Goal: Task Accomplishment & Management: Understand process/instructions

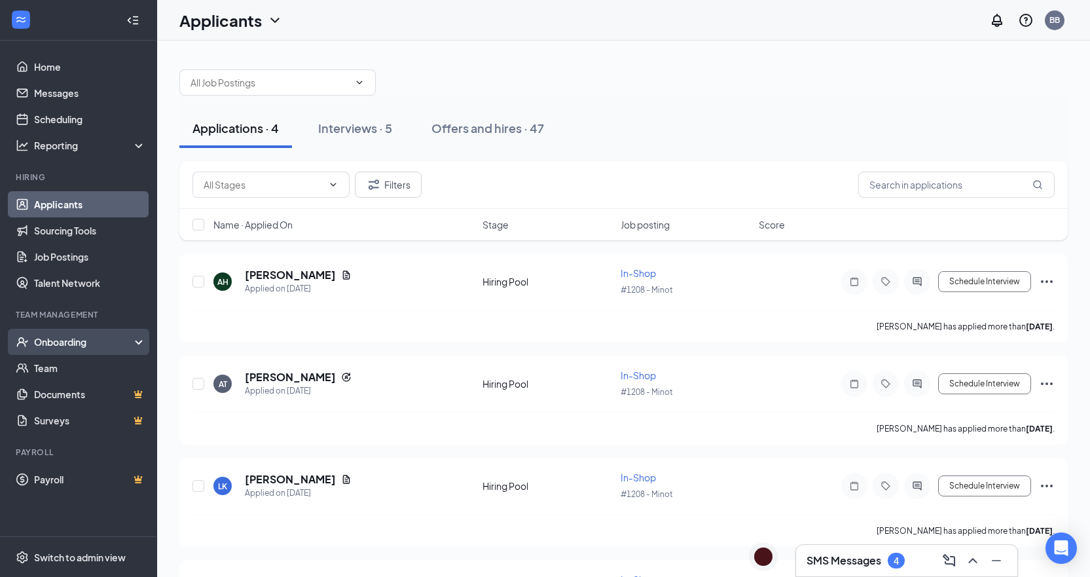
click at [84, 350] on div "Onboarding" at bounding box center [78, 342] width 157 height 26
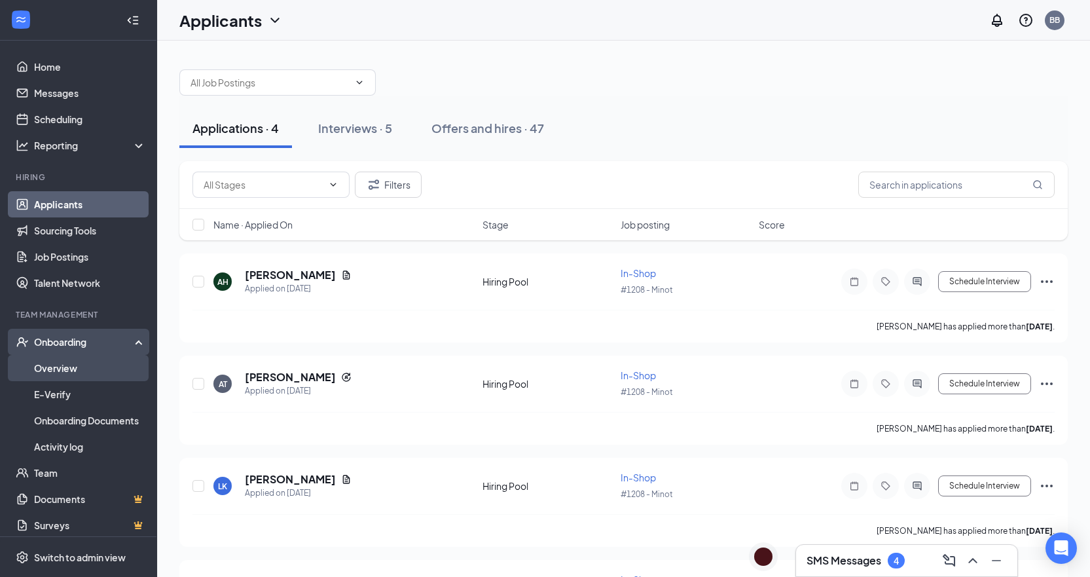
click at [84, 366] on link "Overview" at bounding box center [90, 368] width 112 height 26
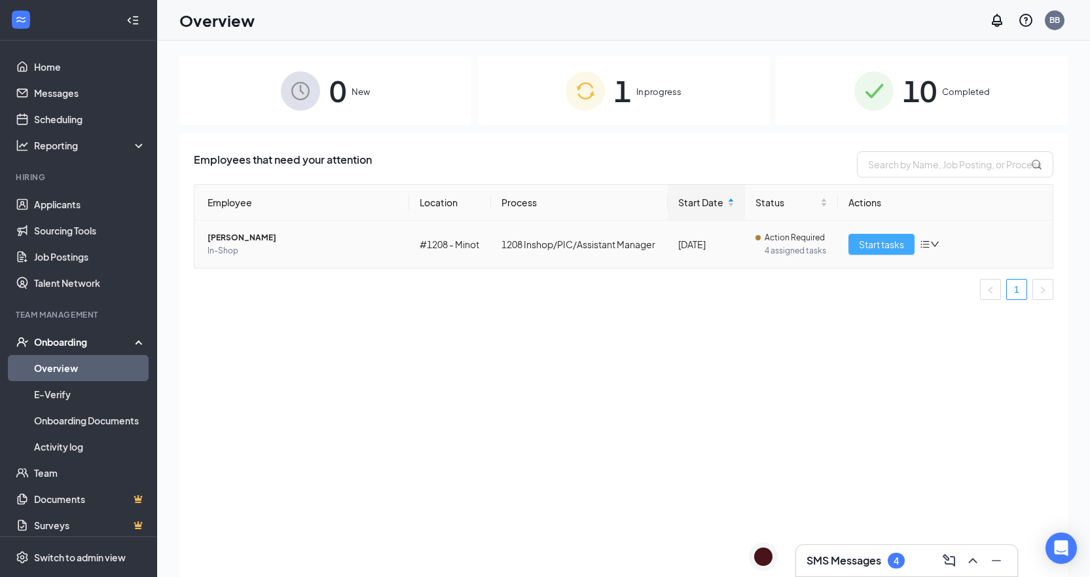
click at [867, 249] on span "Start tasks" at bounding box center [881, 244] width 45 height 14
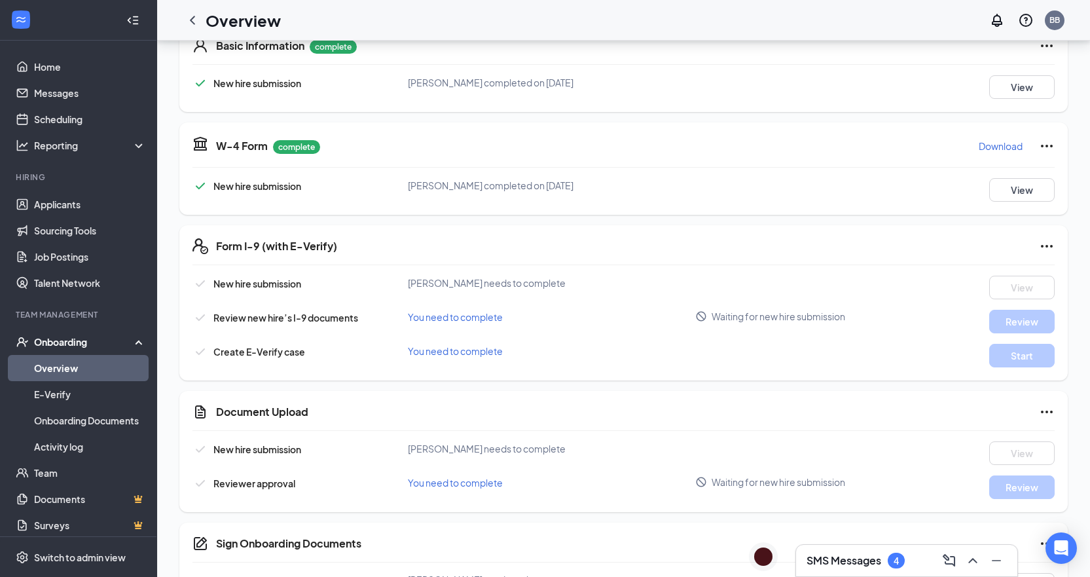
scroll to position [243, 0]
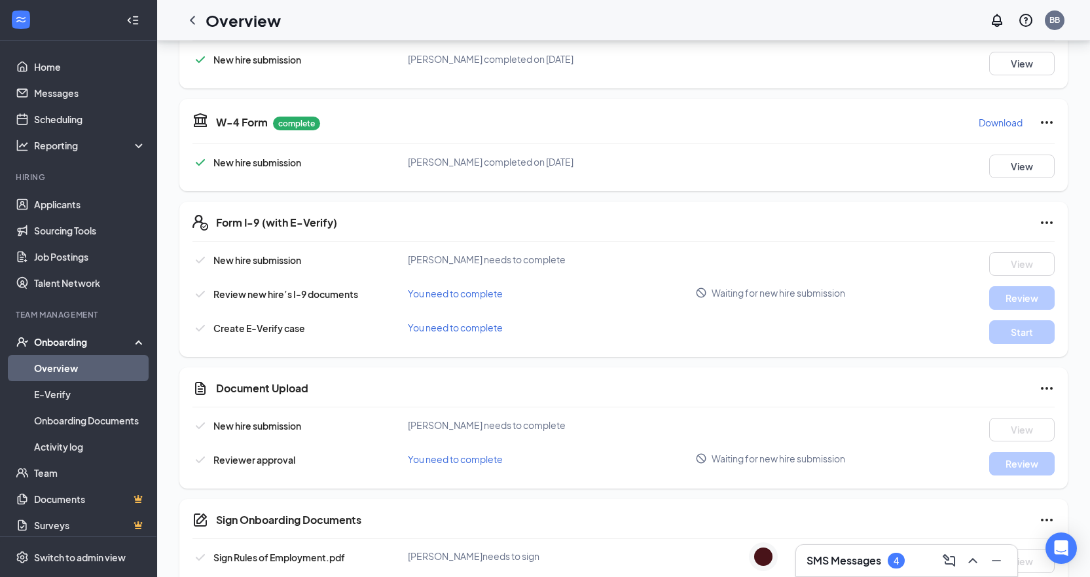
click at [333, 403] on div "Document Upload New hire submission [PERSON_NAME] needs to complete View Review…" at bounding box center [623, 427] width 888 height 121
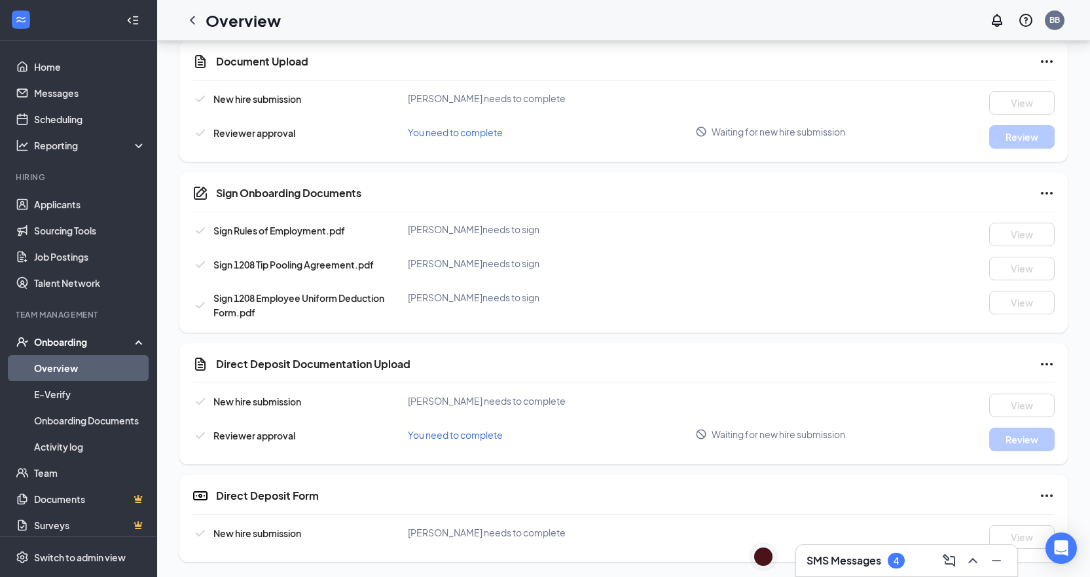
scroll to position [570, 0]
click at [89, 198] on link "Applicants" at bounding box center [90, 204] width 112 height 26
